Goal: Check status: Check status

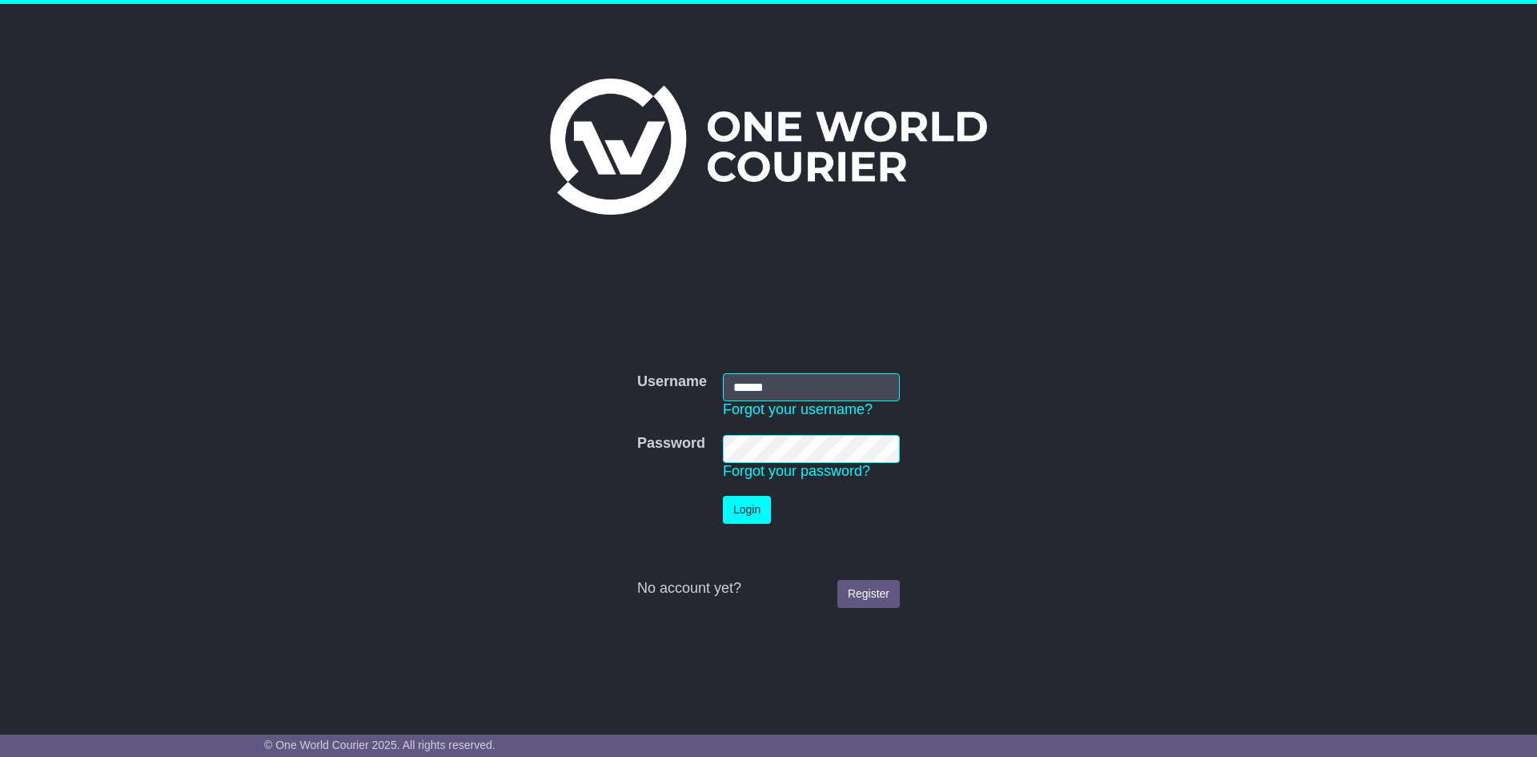
type input "******"
click at [738, 501] on button "Login" at bounding box center [747, 510] width 48 height 28
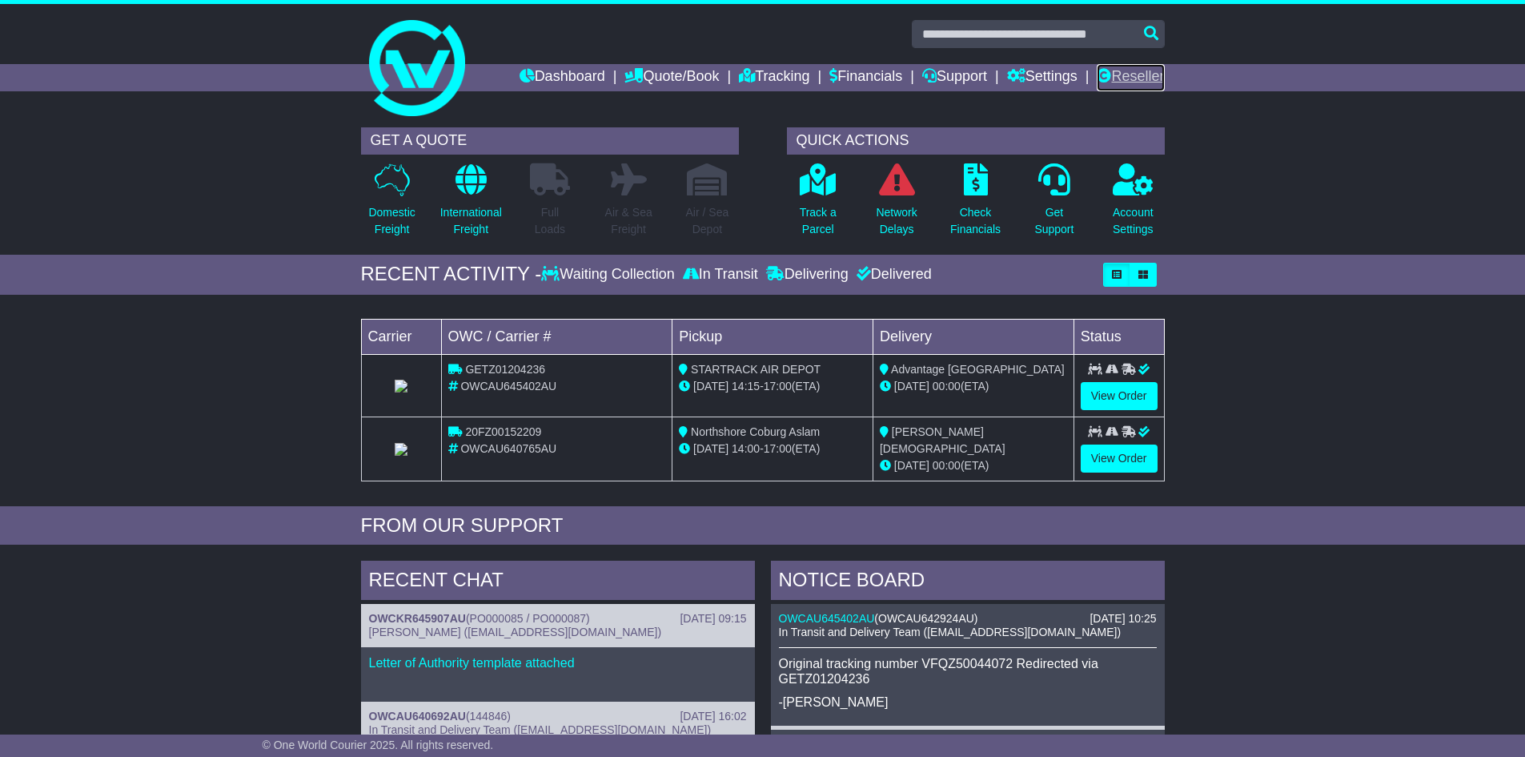
click at [1120, 70] on link "Reseller" at bounding box center [1130, 77] width 67 height 27
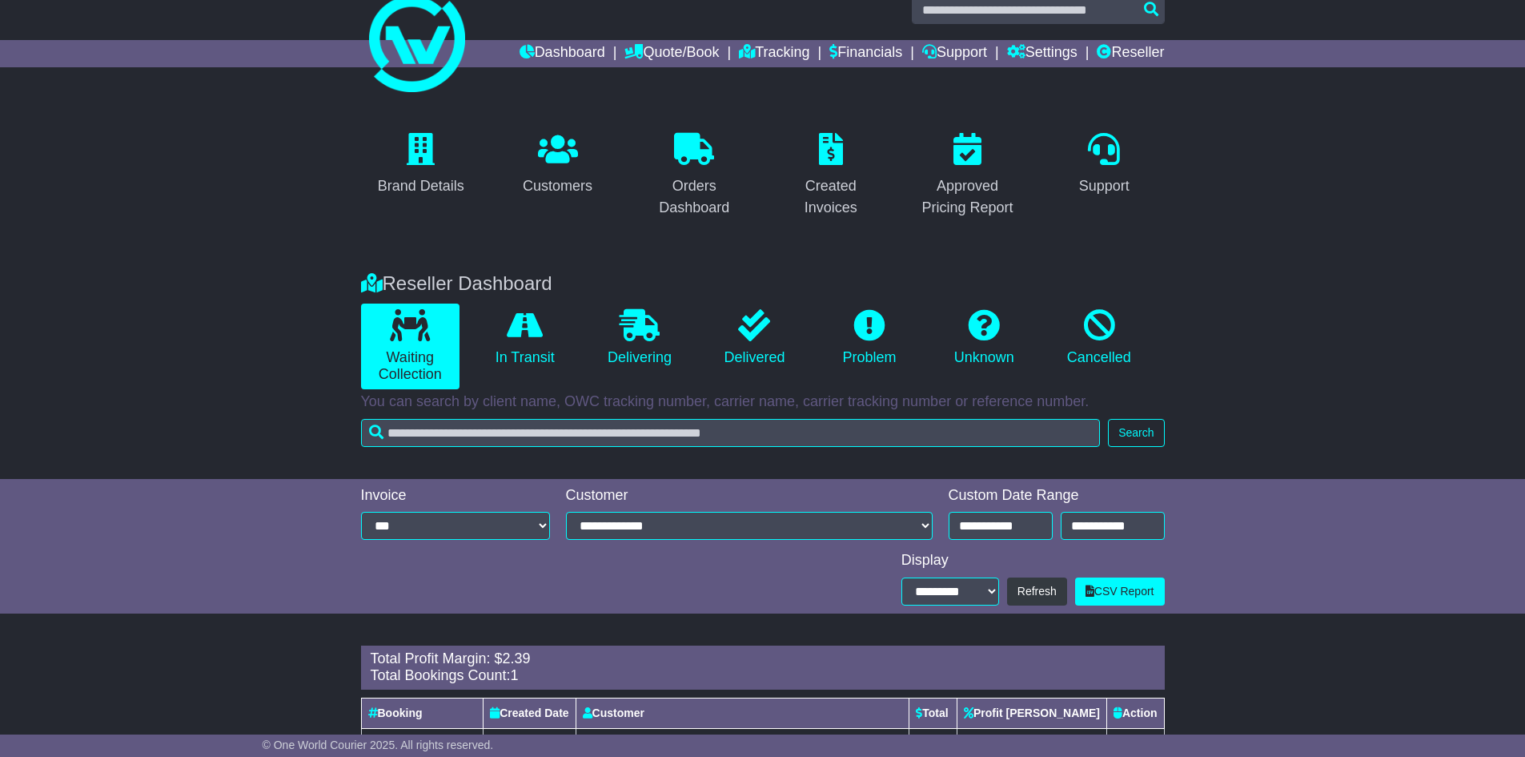
scroll to position [100, 0]
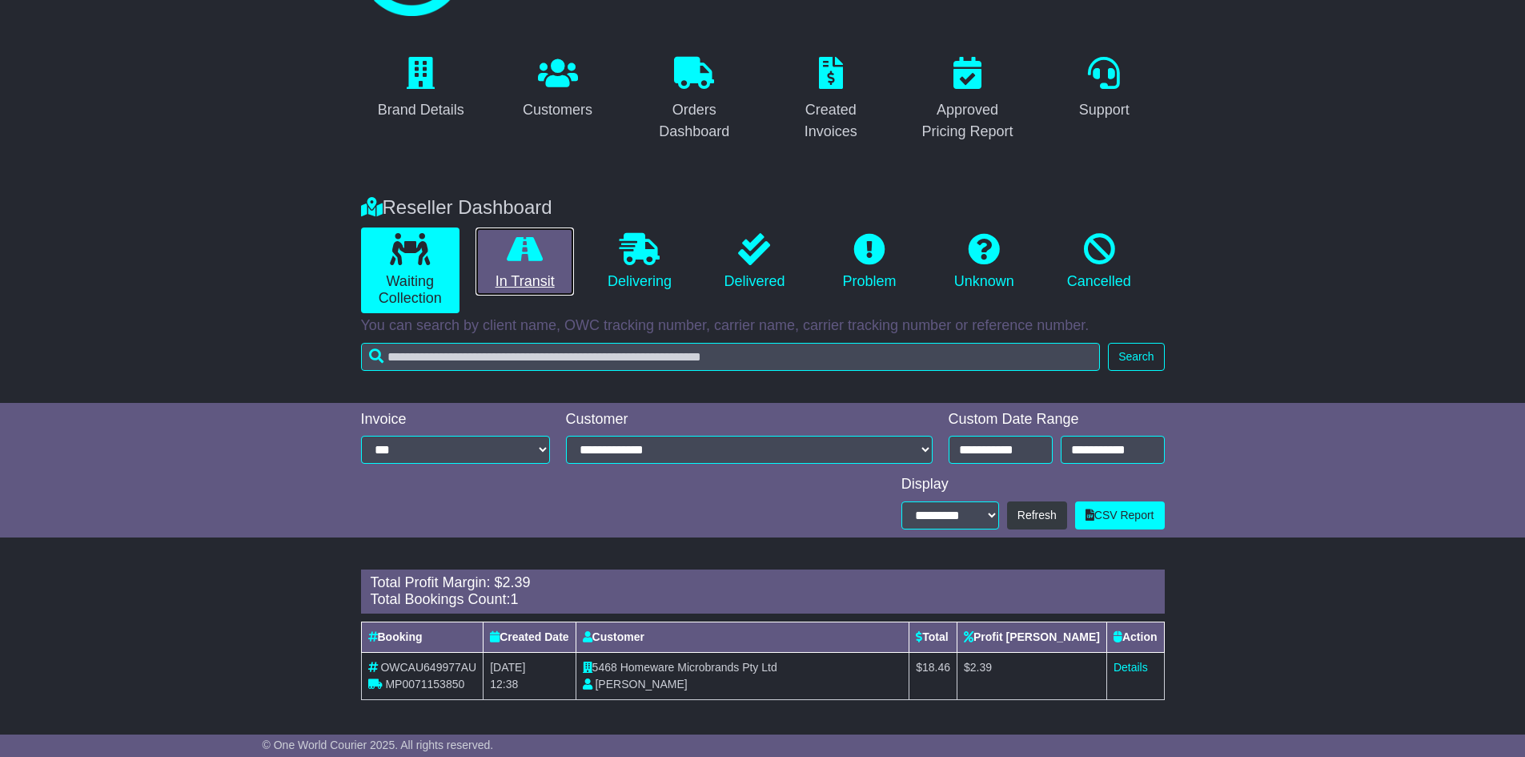
click at [502, 280] on link "In Transit" at bounding box center [525, 261] width 98 height 69
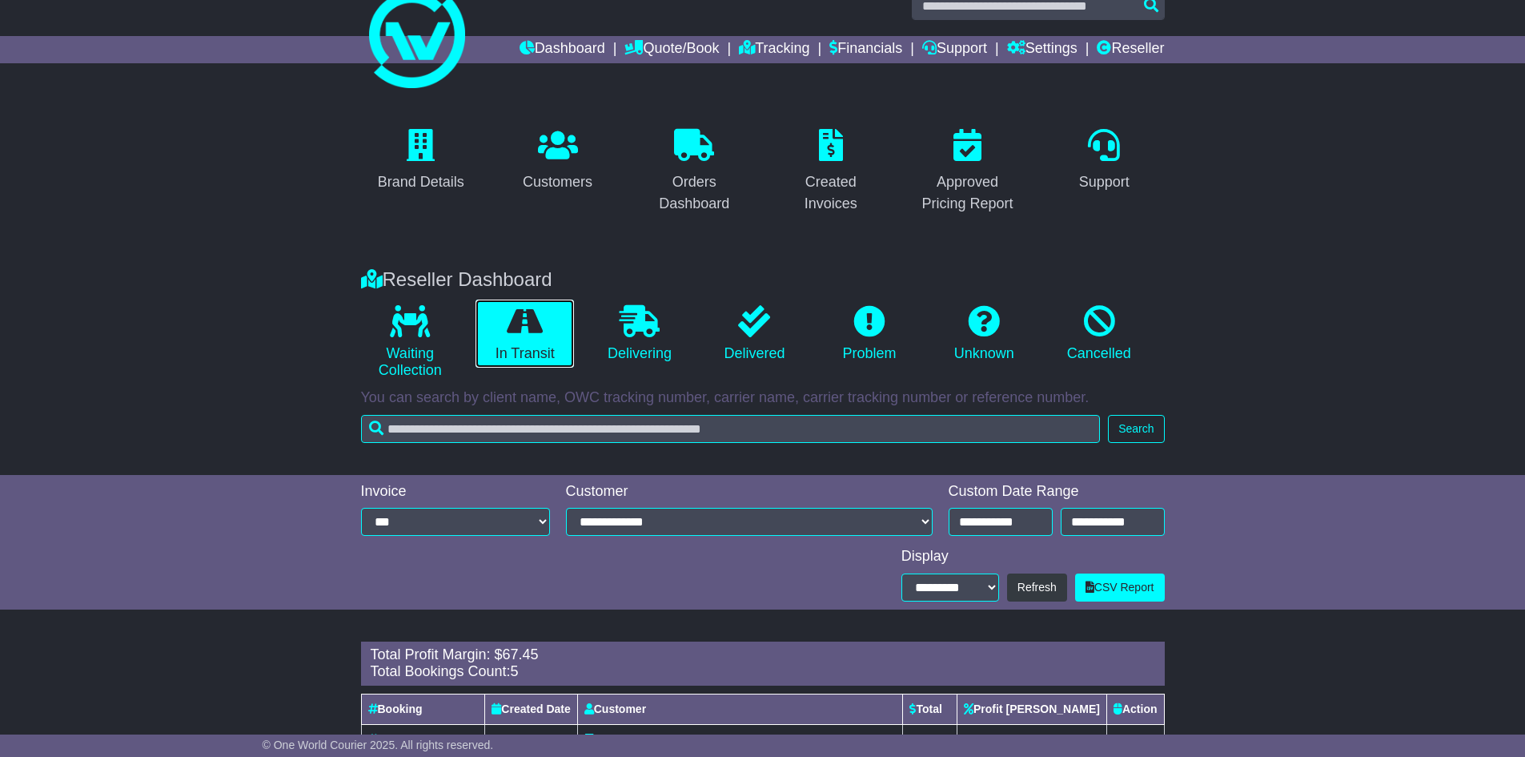
scroll to position [0, 0]
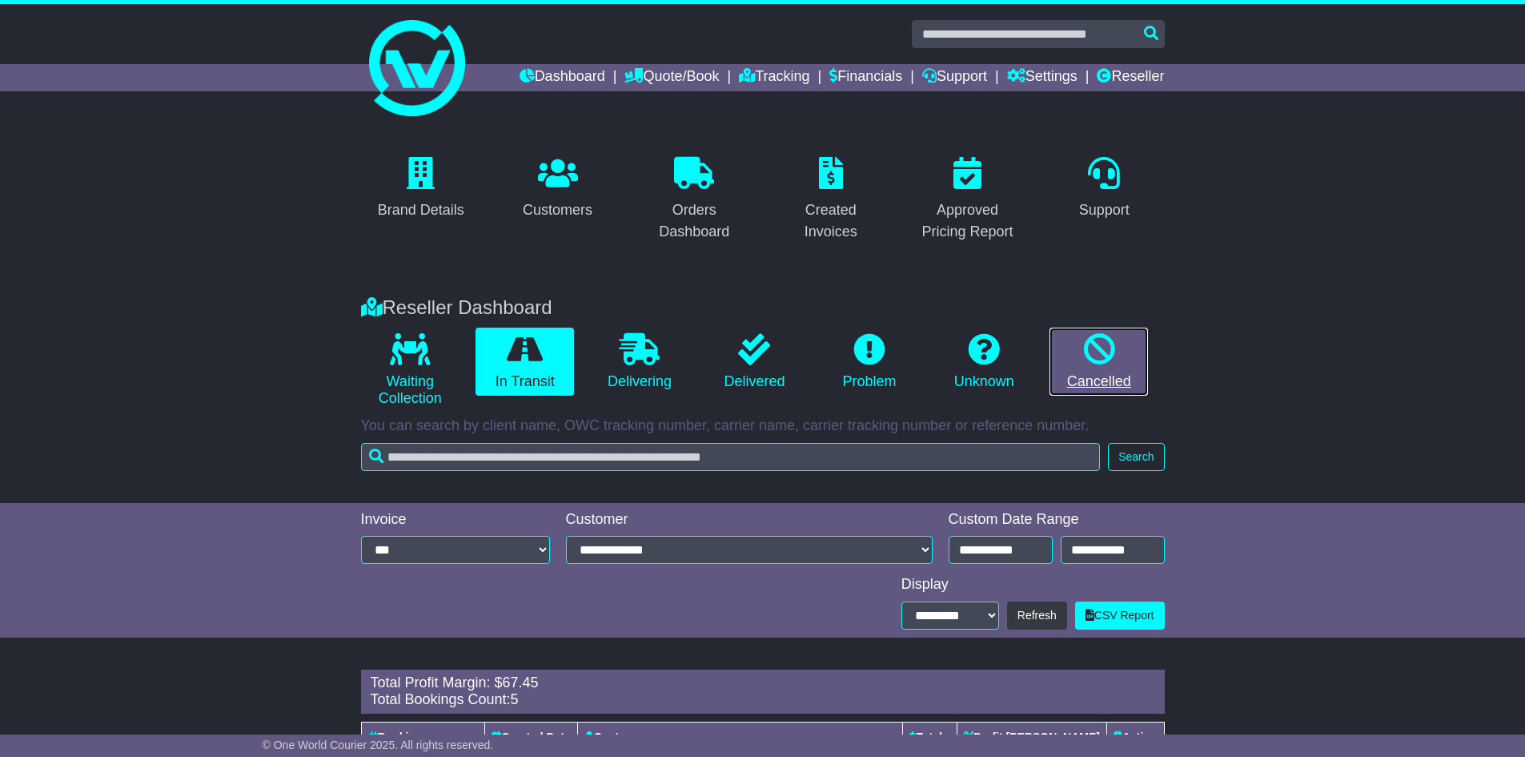
click at [1146, 377] on link "Cancelled" at bounding box center [1099, 361] width 98 height 69
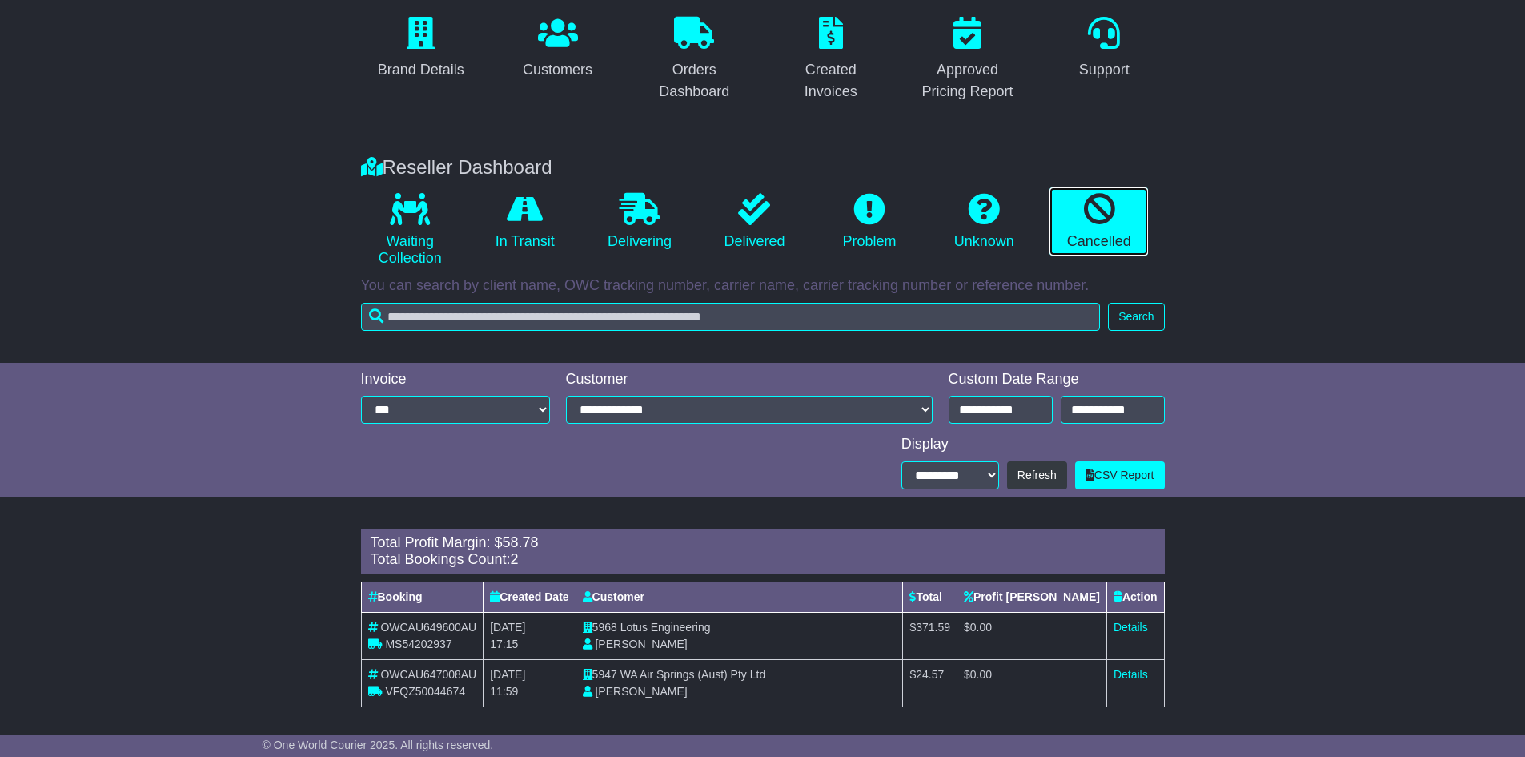
scroll to position [147, 0]
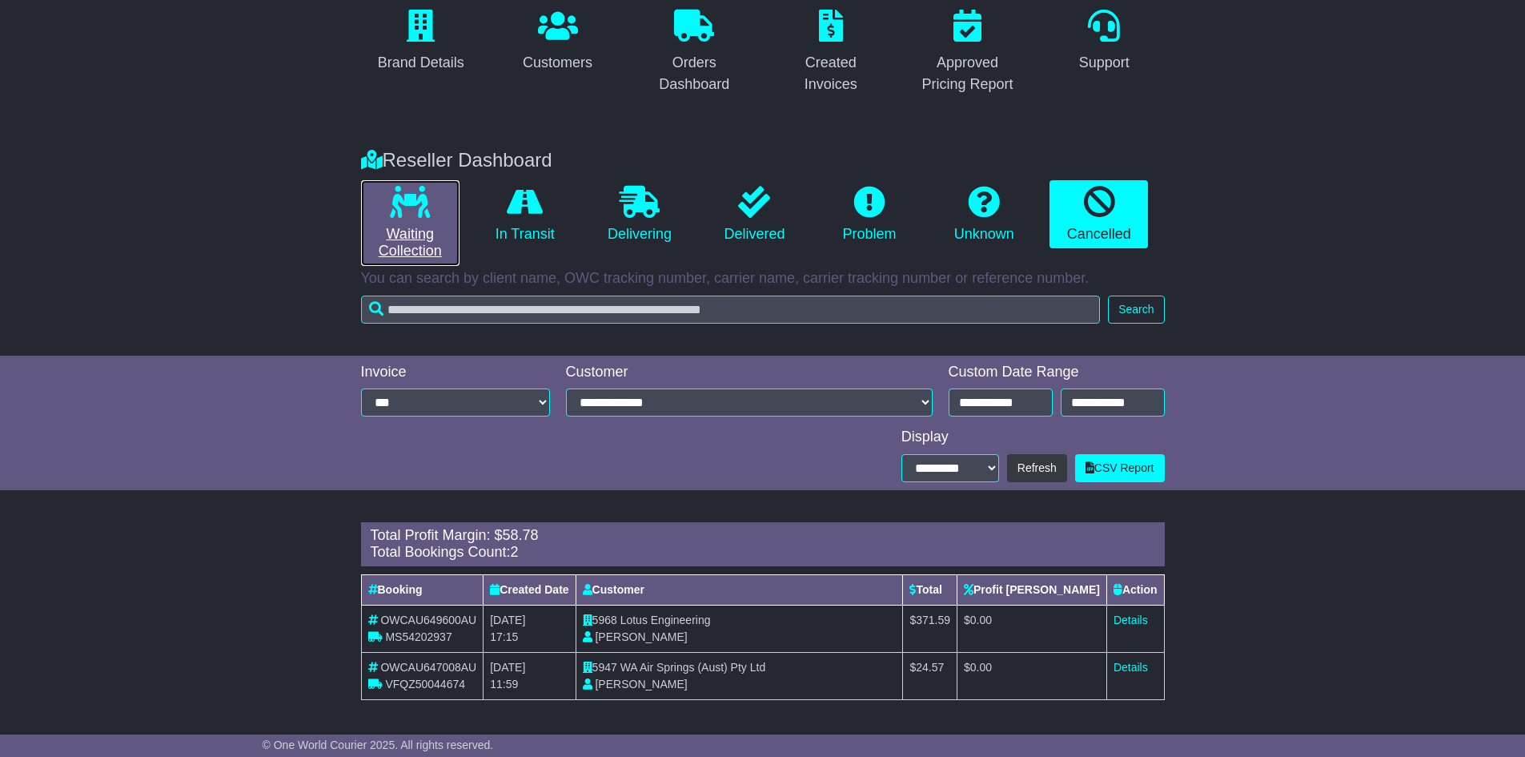
click at [407, 242] on link "Waiting Collection" at bounding box center [410, 223] width 98 height 86
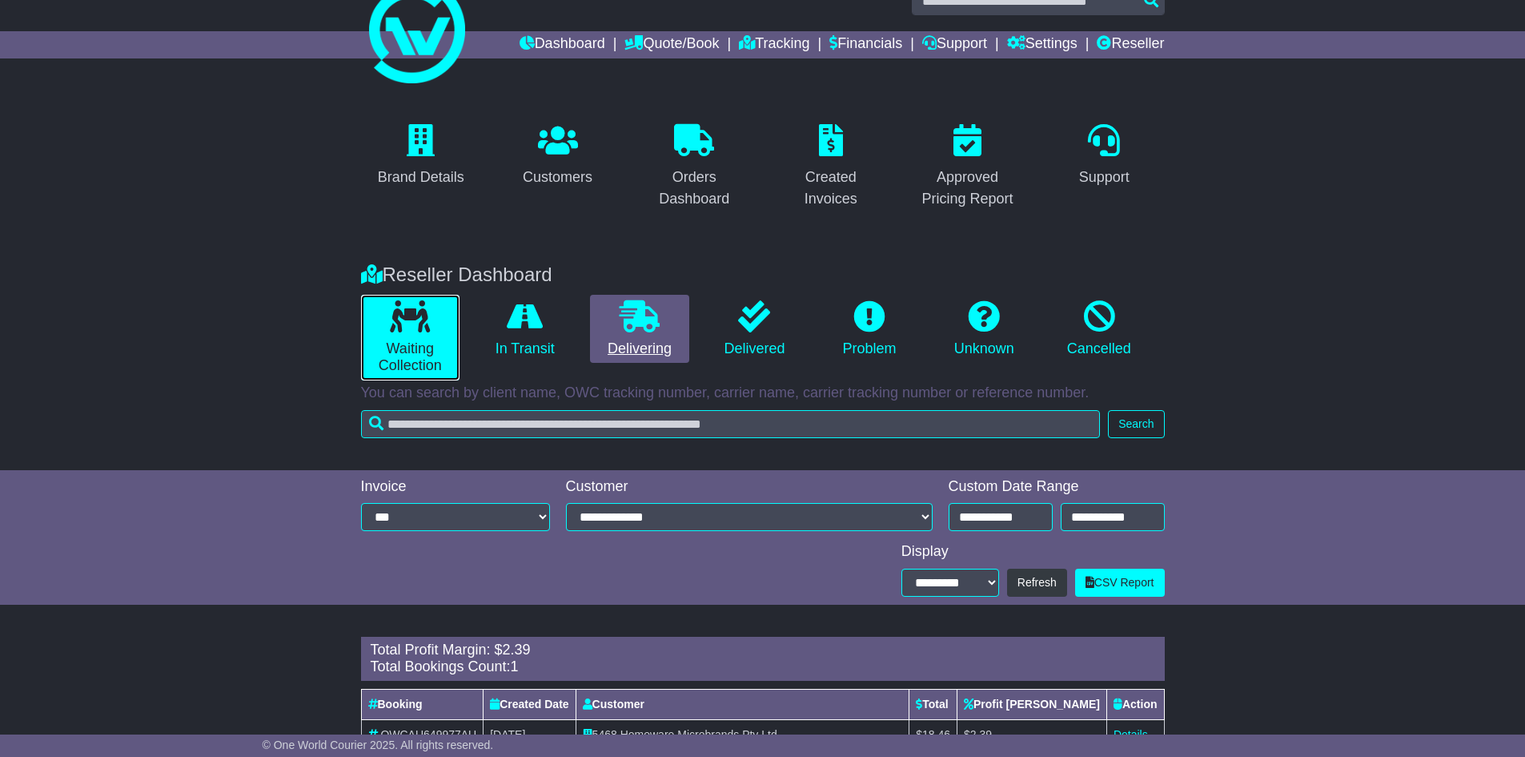
scroll to position [100, 0]
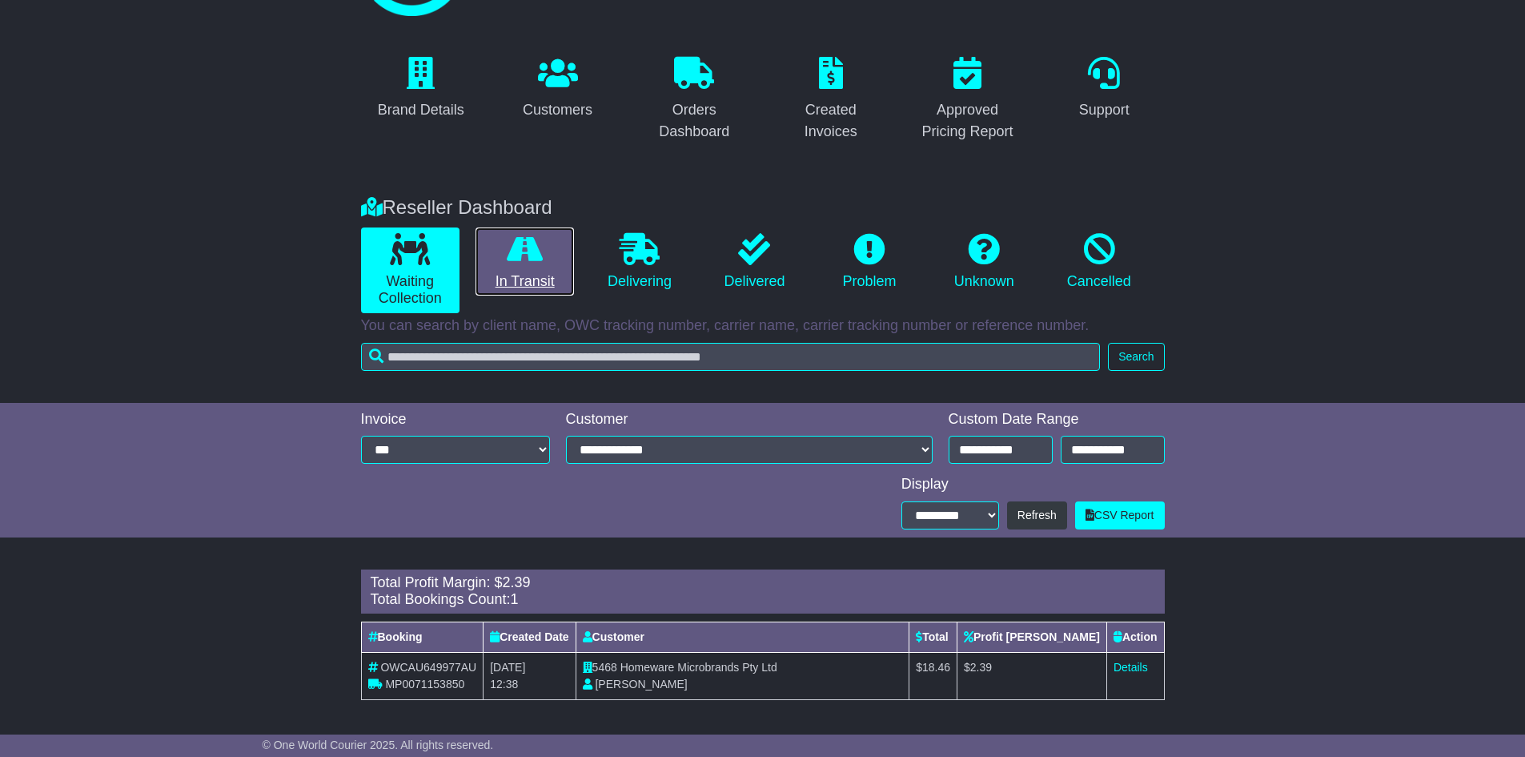
click at [528, 271] on link "In Transit" at bounding box center [525, 261] width 98 height 69
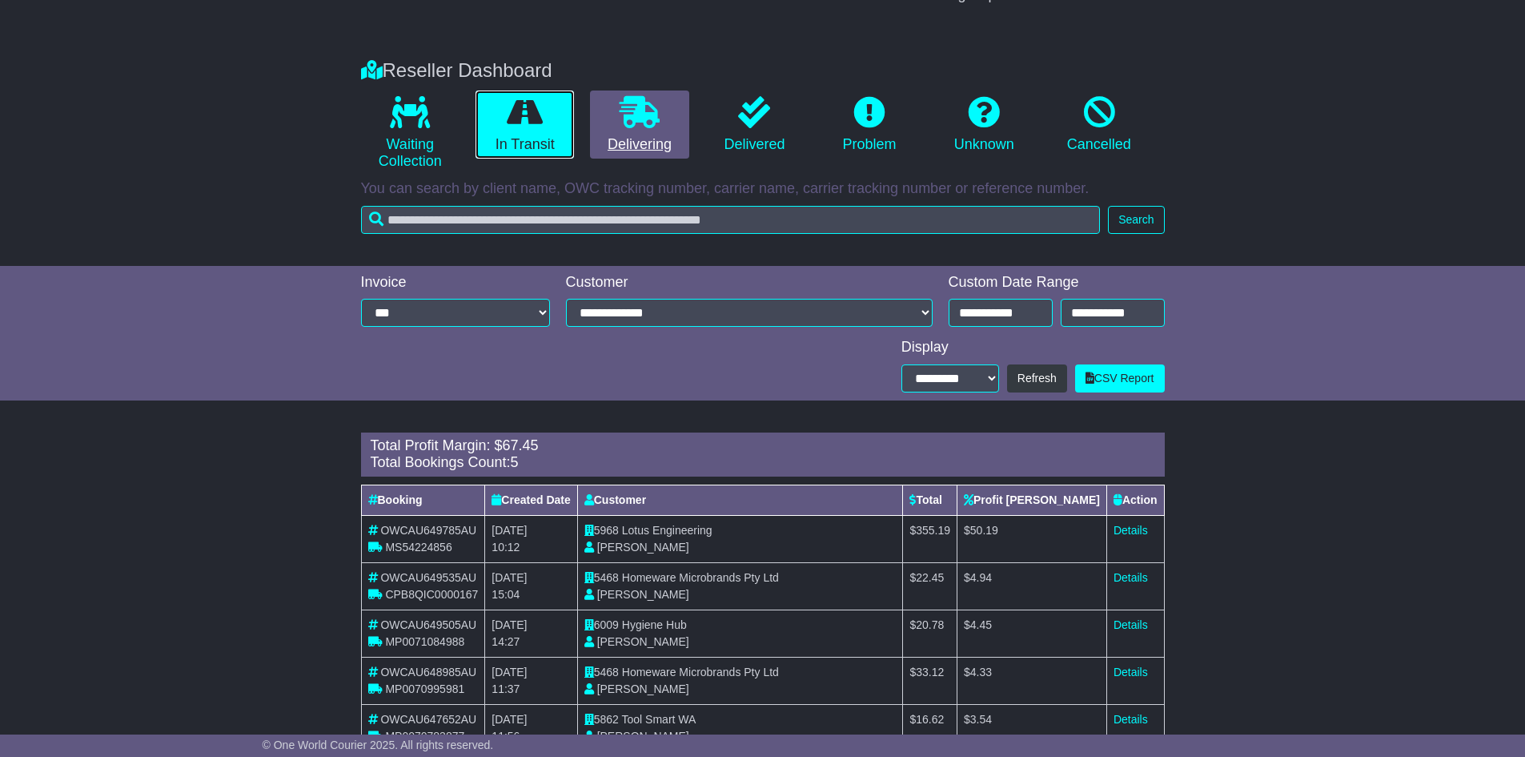
scroll to position [289, 0]
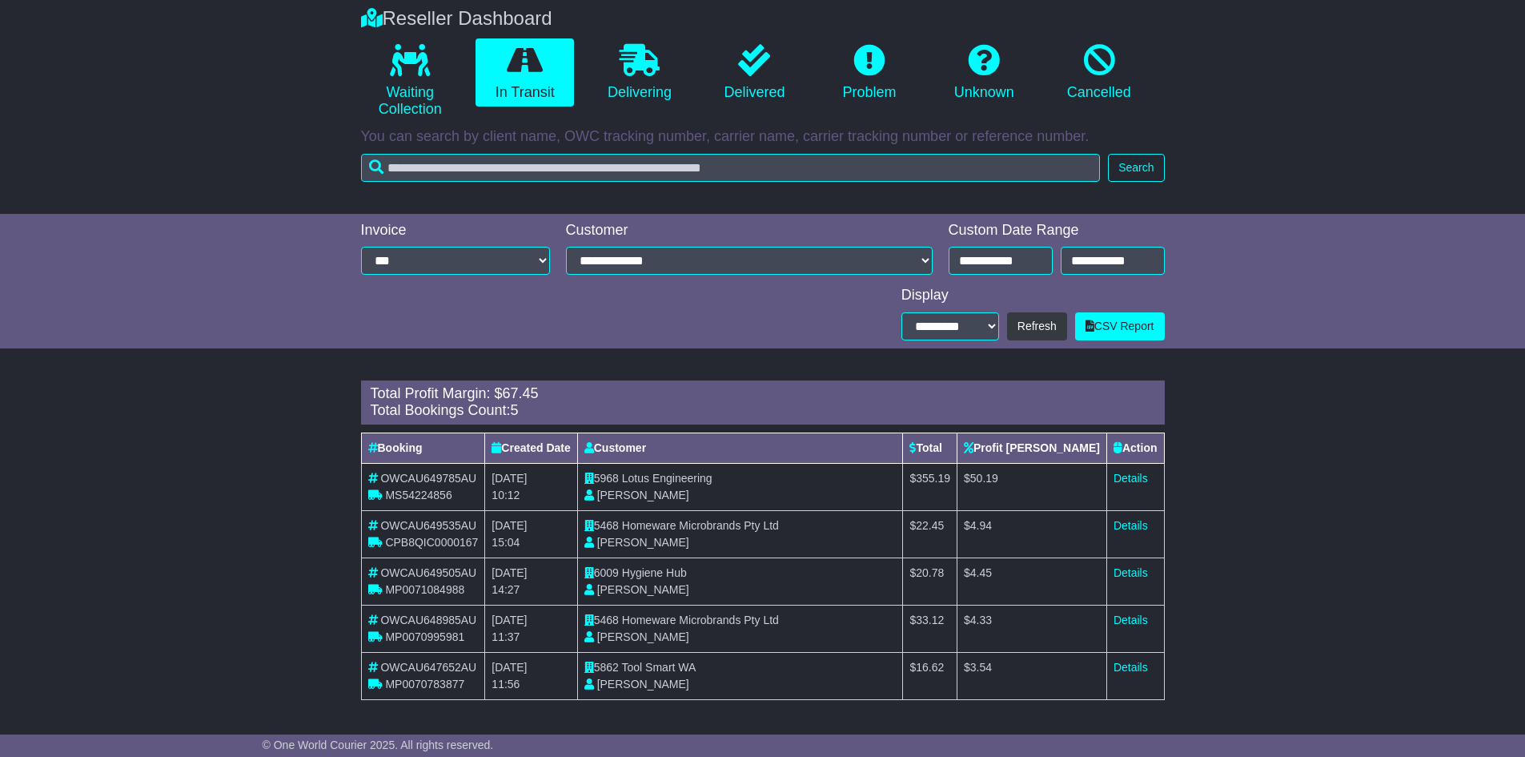
click at [1378, 428] on div "Loading... There are no orders within the given period. Total Profit Margin: $ …" at bounding box center [762, 548] width 1525 height 352
